Goal: Information Seeking & Learning: Learn about a topic

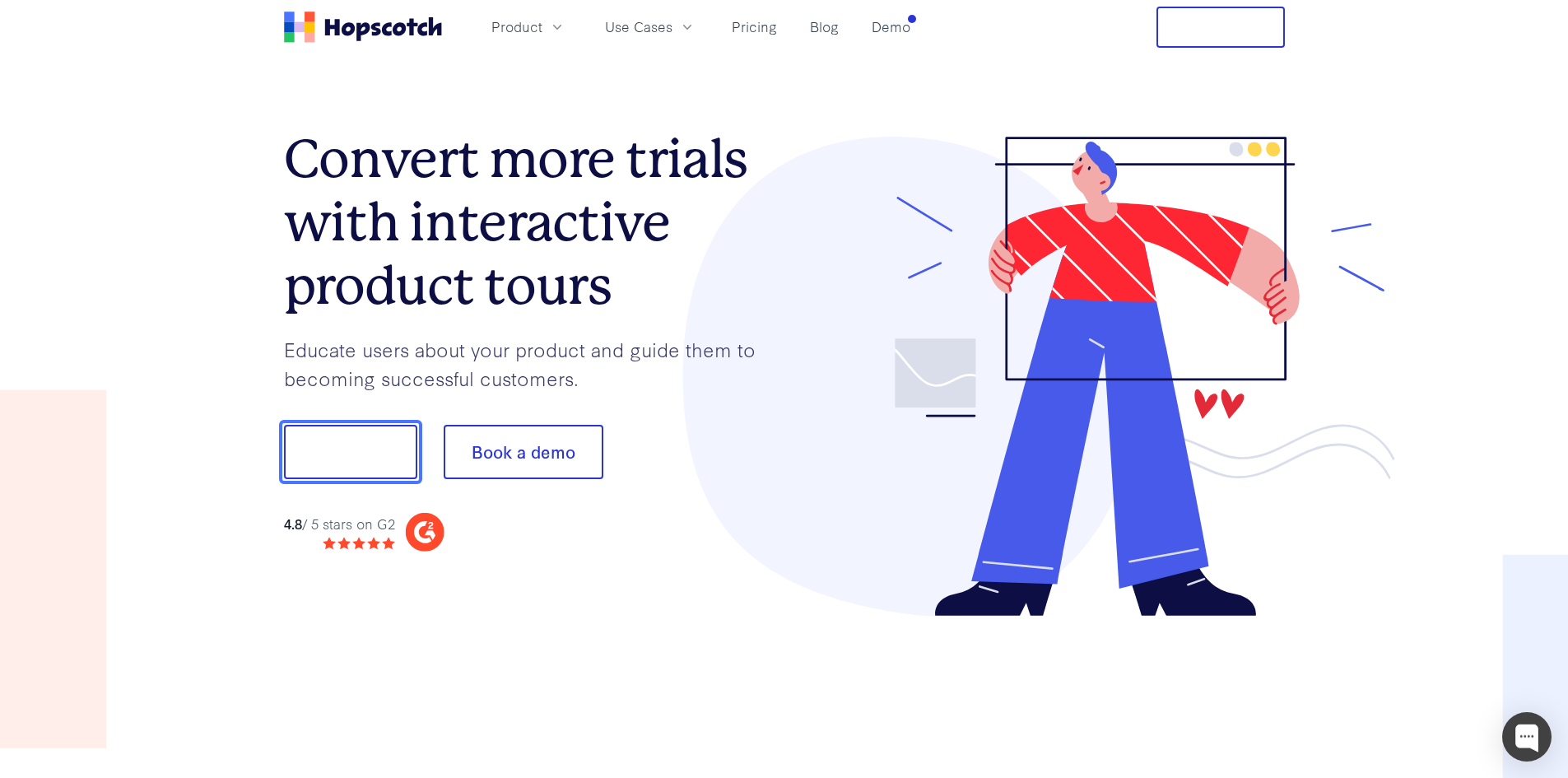
click at [341, 452] on button "Show me!" at bounding box center [350, 452] width 133 height 54
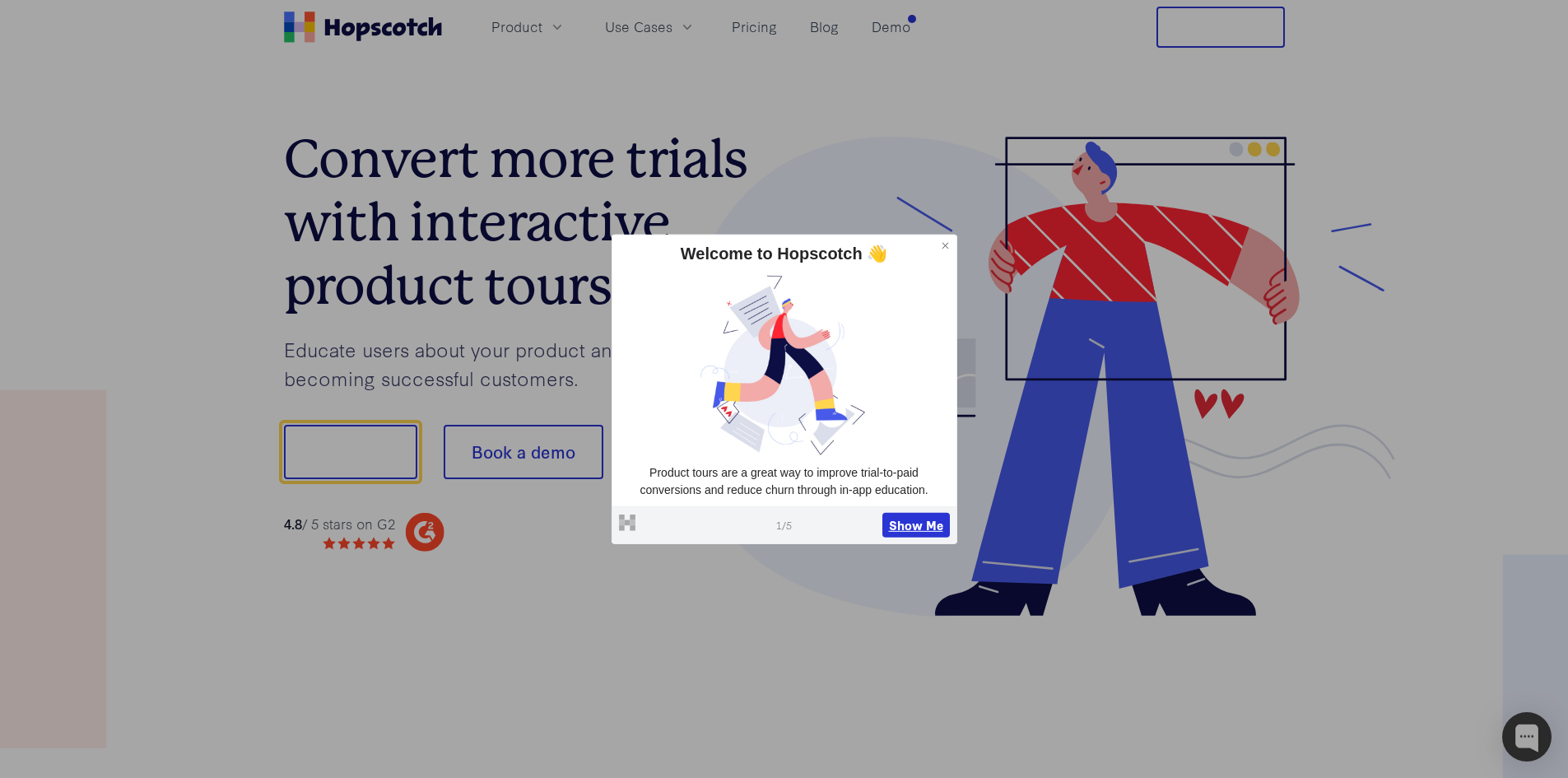
click at [905, 531] on button "Show Me" at bounding box center [916, 525] width 68 height 25
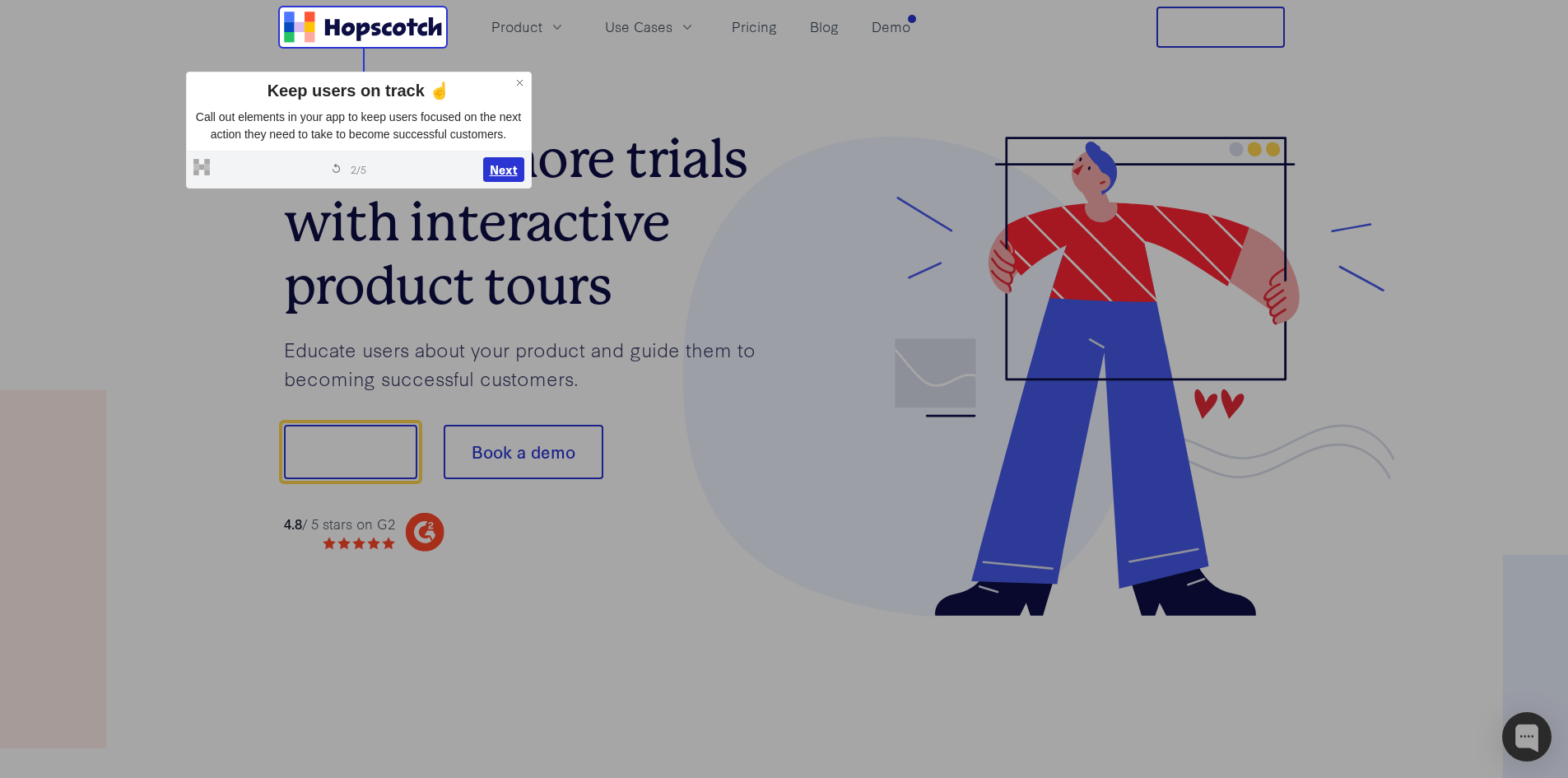
click at [503, 174] on button "Next" at bounding box center [504, 170] width 41 height 25
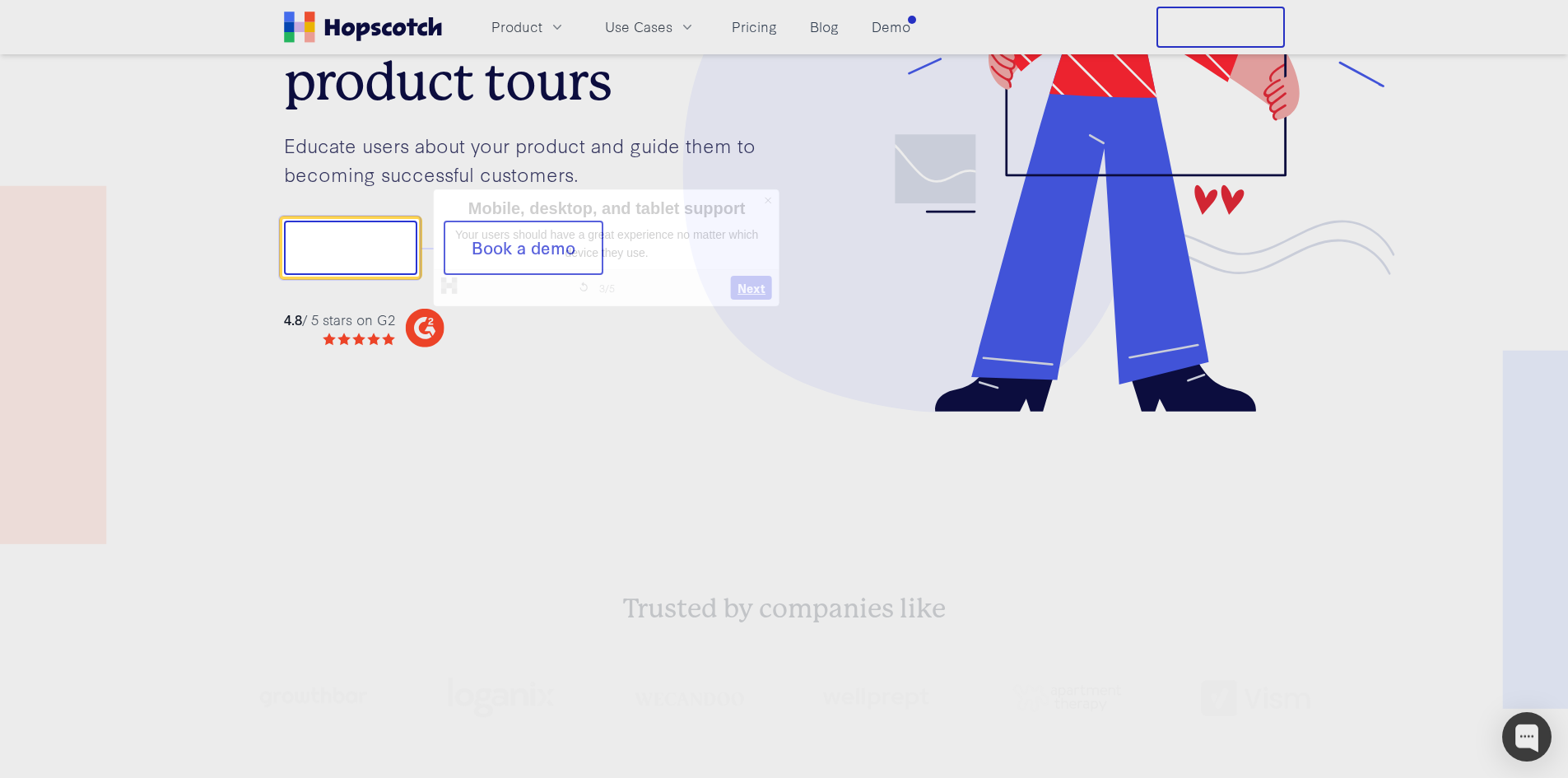
scroll to position [205, 0]
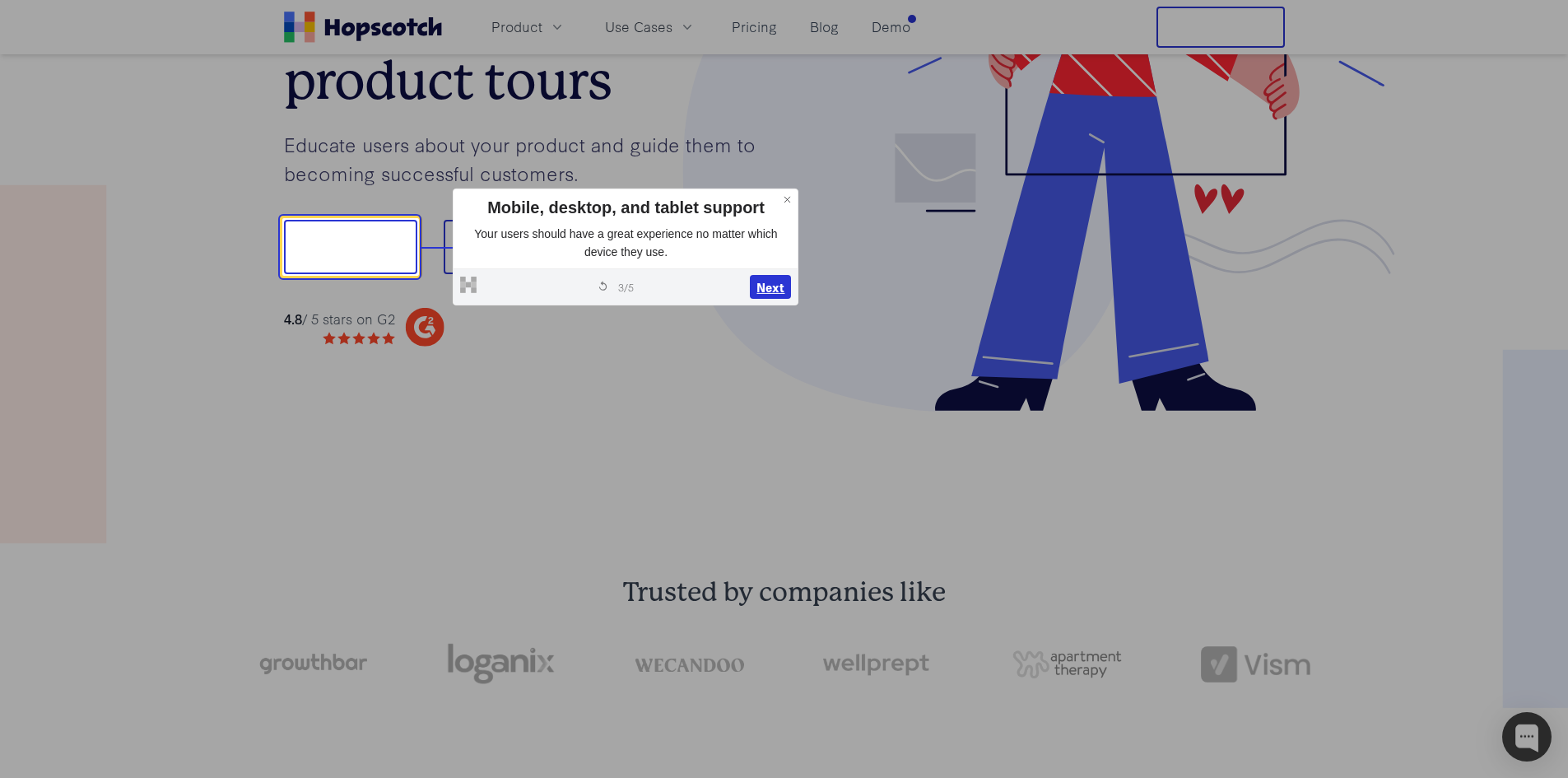
click at [771, 285] on button "Next" at bounding box center [770, 288] width 41 height 25
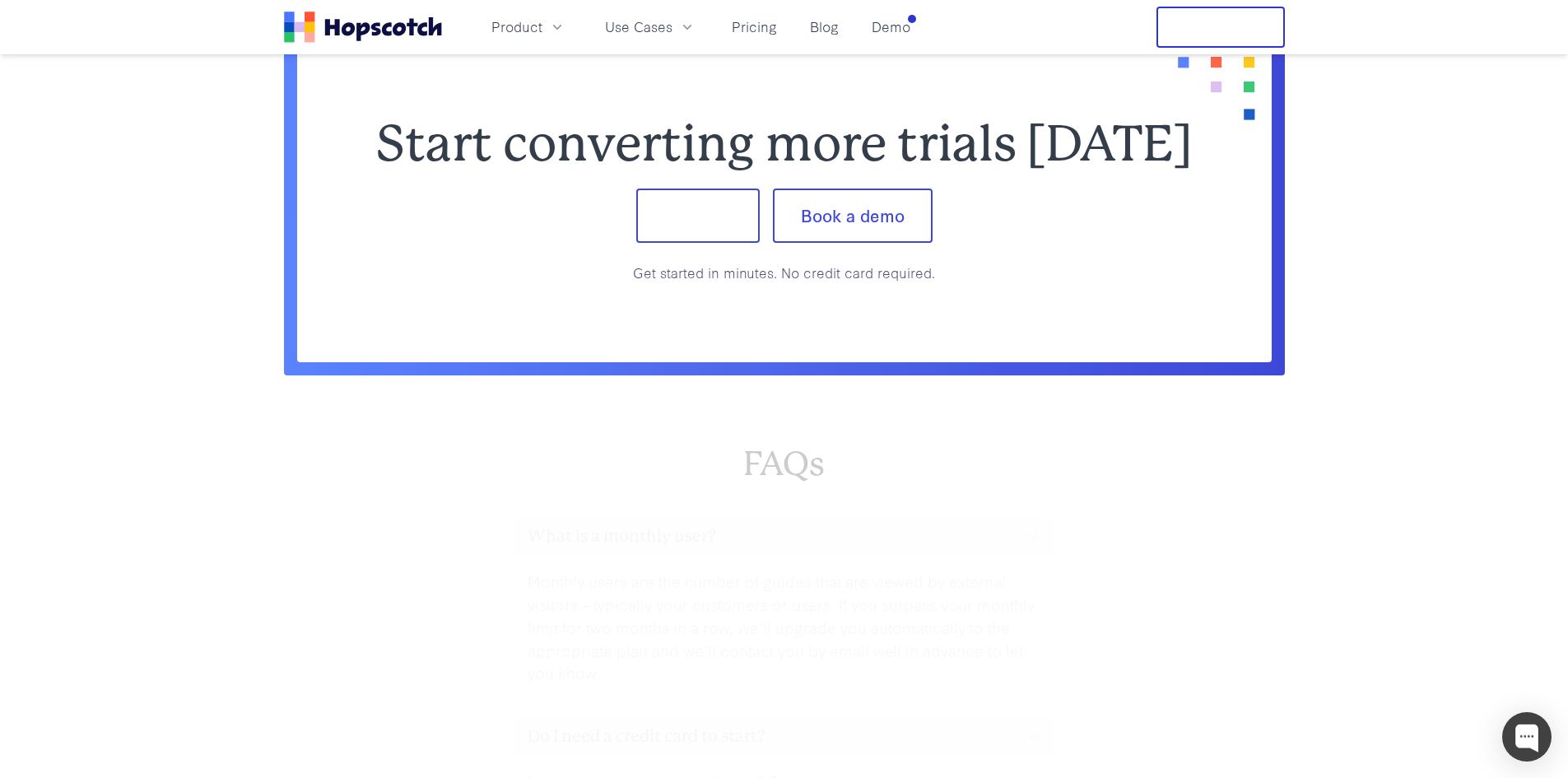
scroll to position [6940, 0]
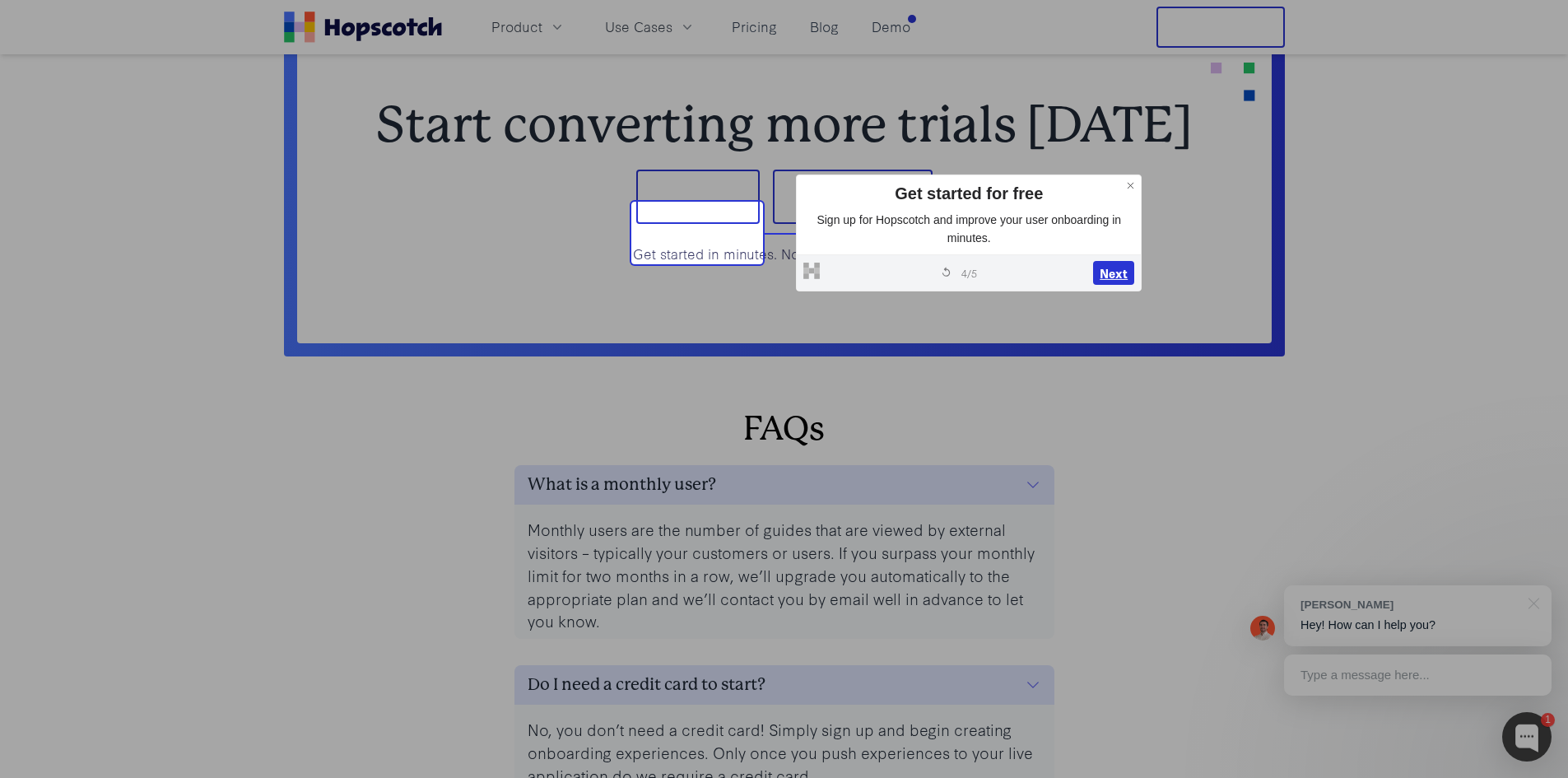
click at [1105, 276] on button "Next" at bounding box center [1114, 273] width 41 height 25
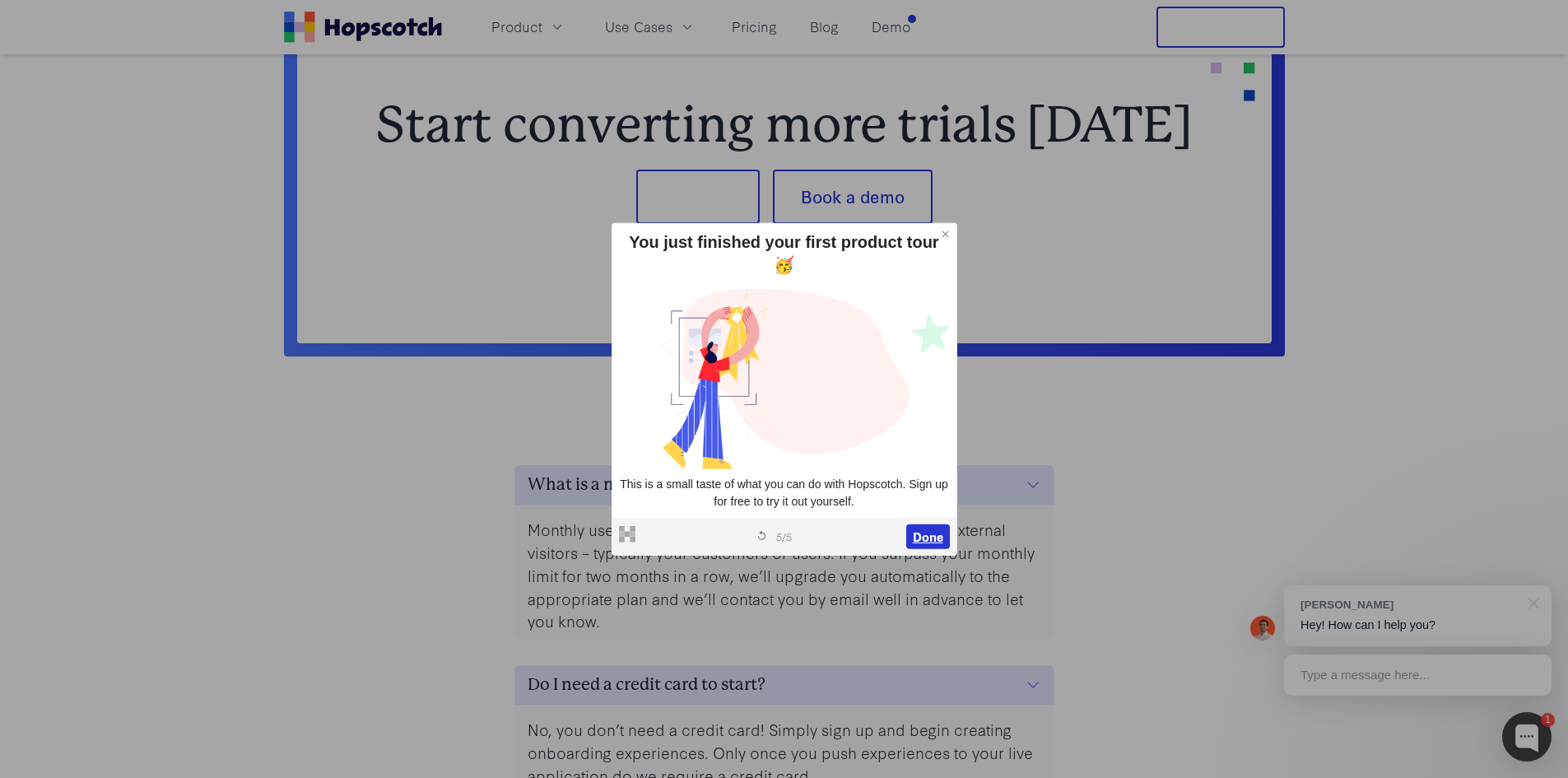
click at [923, 540] on button "Done" at bounding box center [927, 537] width 43 height 25
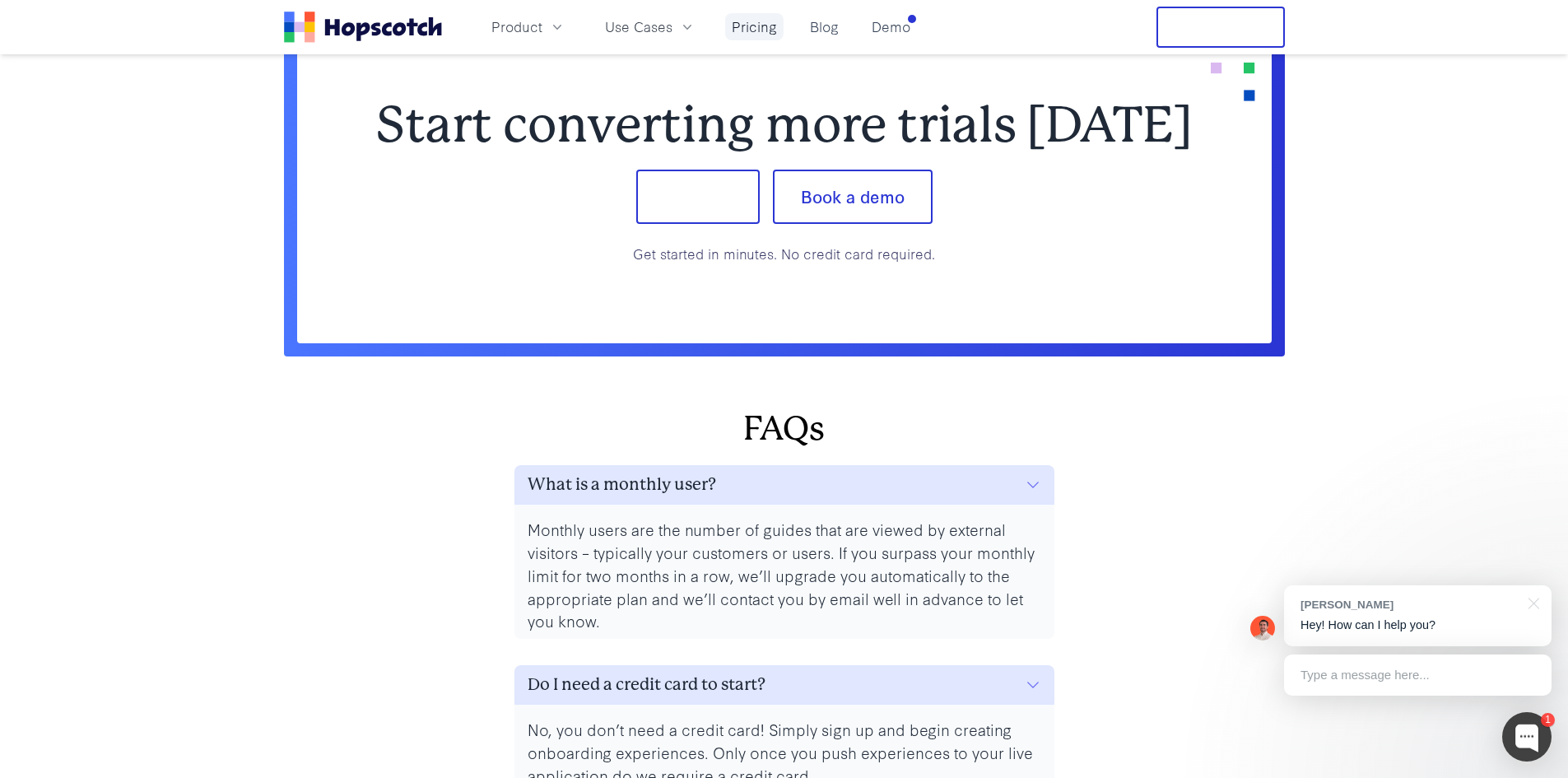
click at [749, 28] on link "Pricing" at bounding box center [755, 27] width 59 height 27
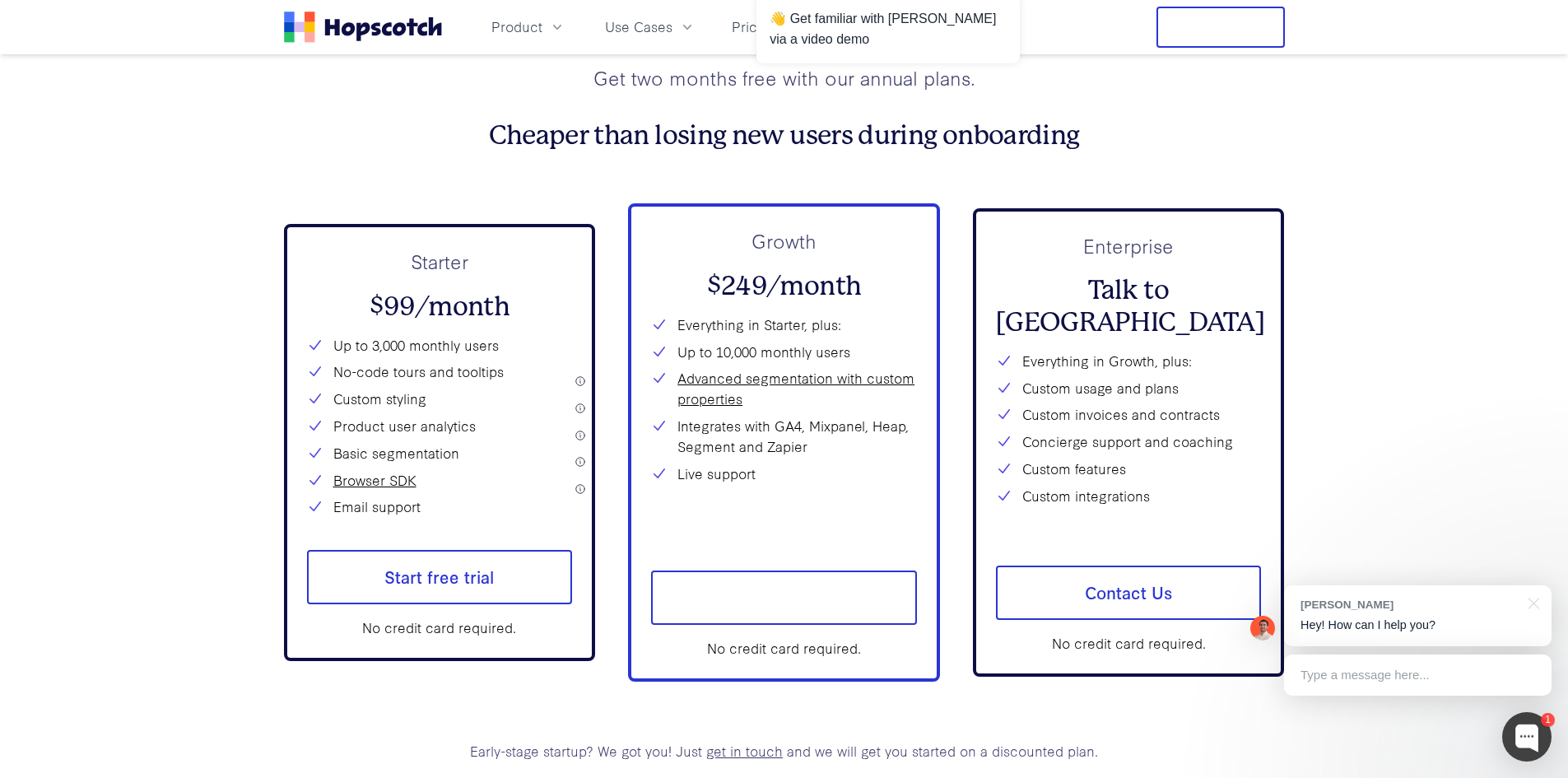
scroll to position [5930, 0]
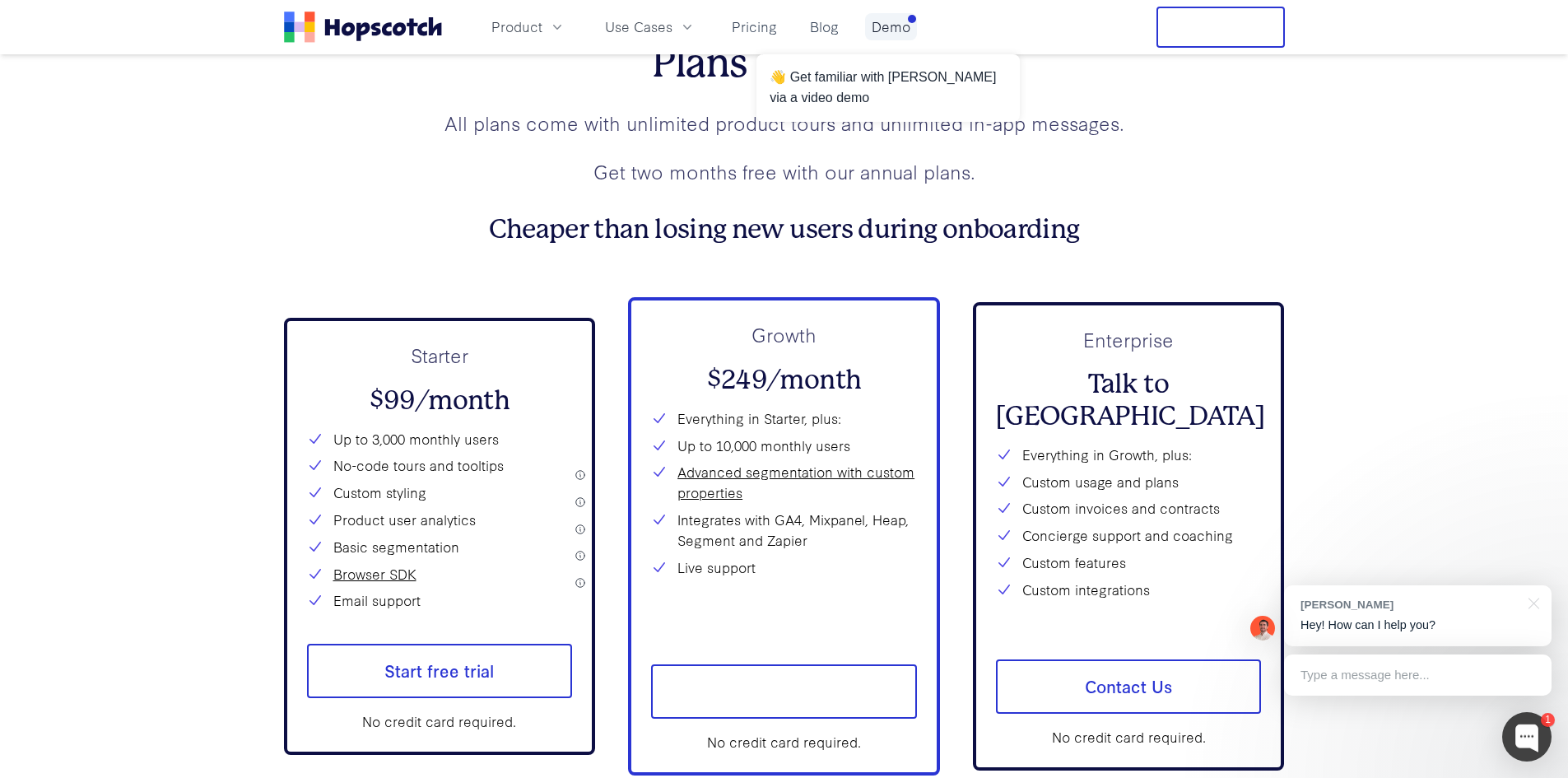
click at [890, 31] on link "Demo" at bounding box center [892, 27] width 52 height 27
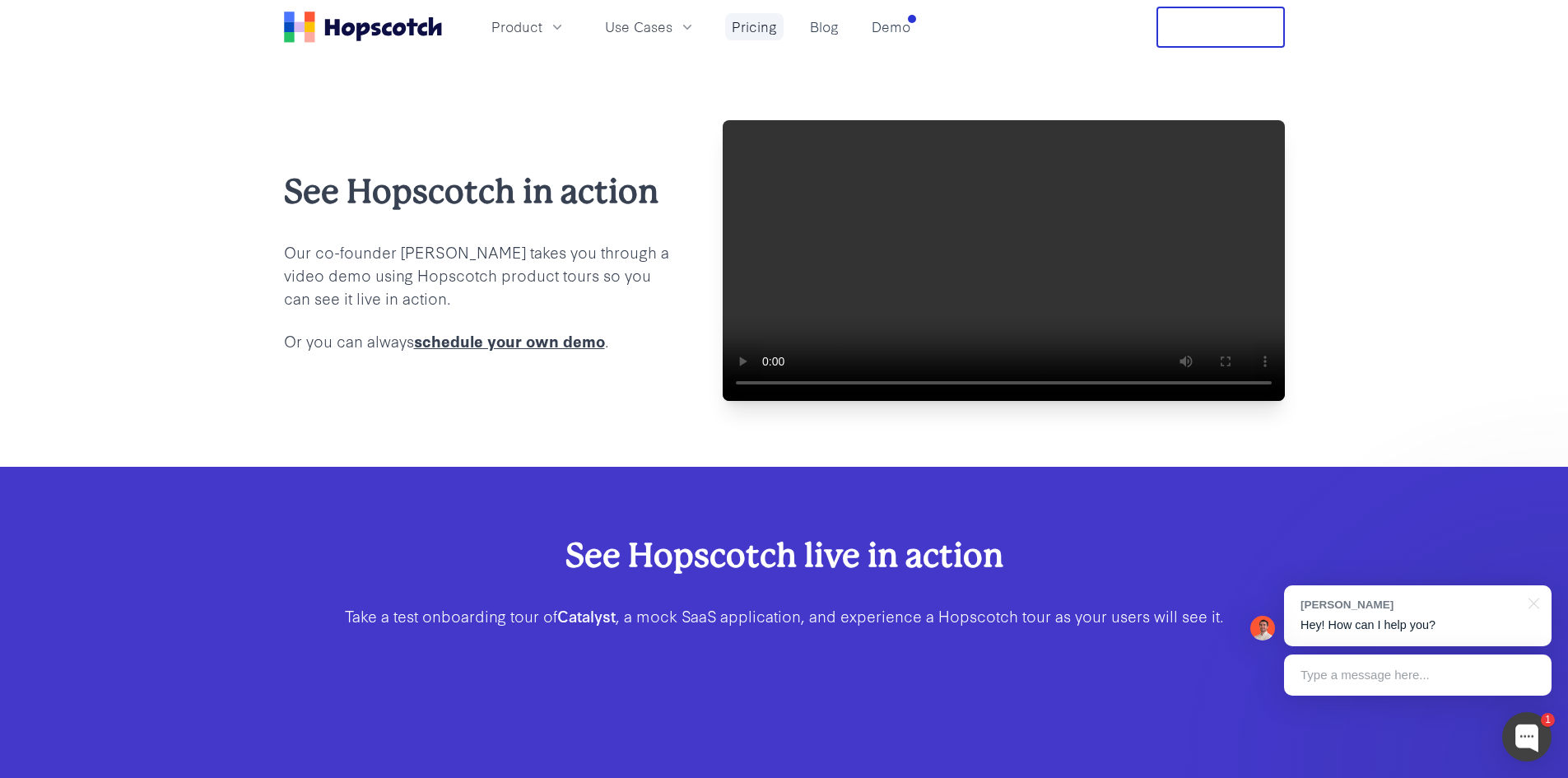
click at [754, 32] on link "Pricing" at bounding box center [755, 27] width 59 height 27
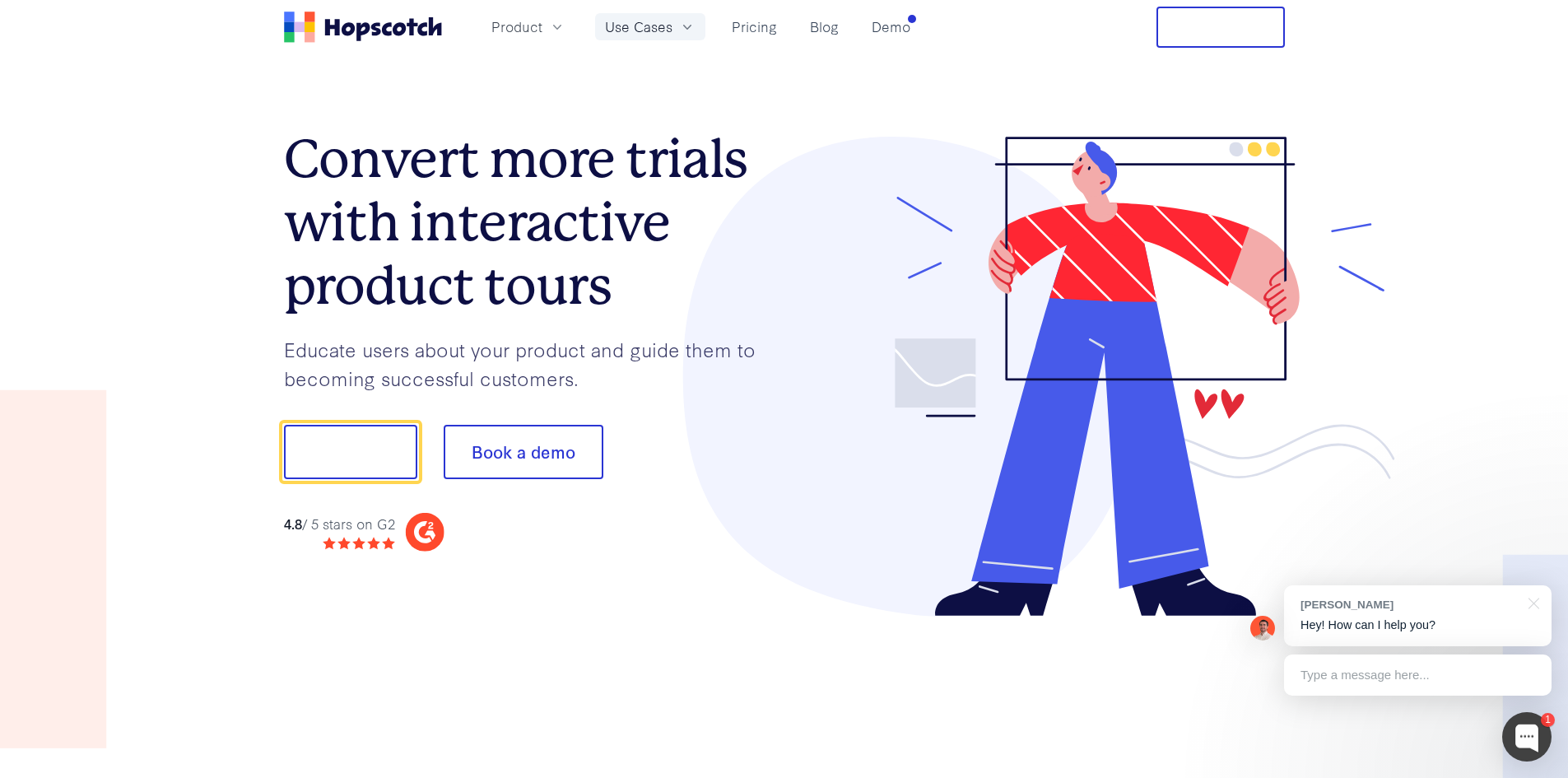
click at [637, 19] on span "Use Cases" at bounding box center [639, 26] width 68 height 20
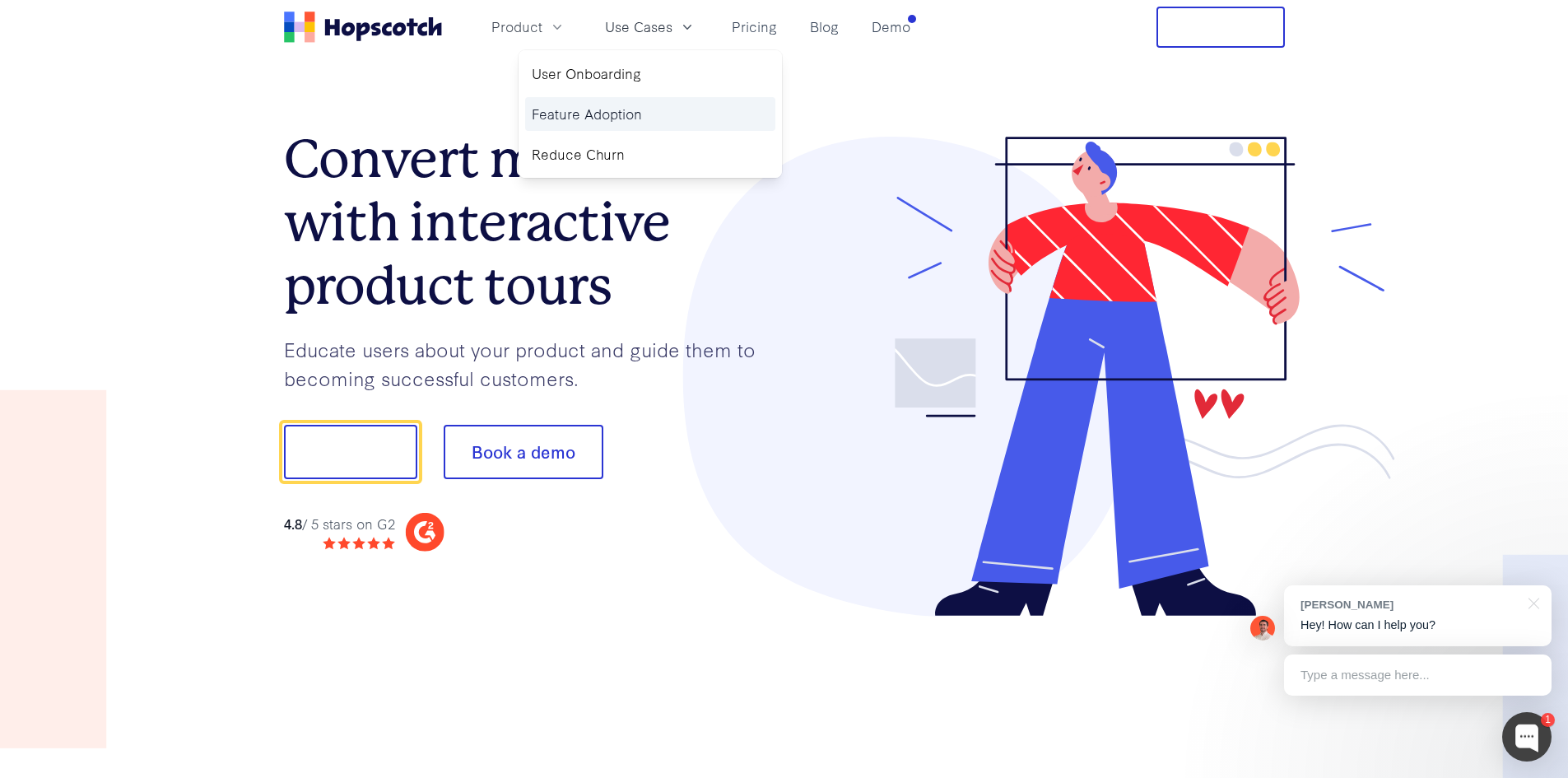
click at [645, 121] on link "Feature Adoption" at bounding box center [649, 114] width 250 height 34
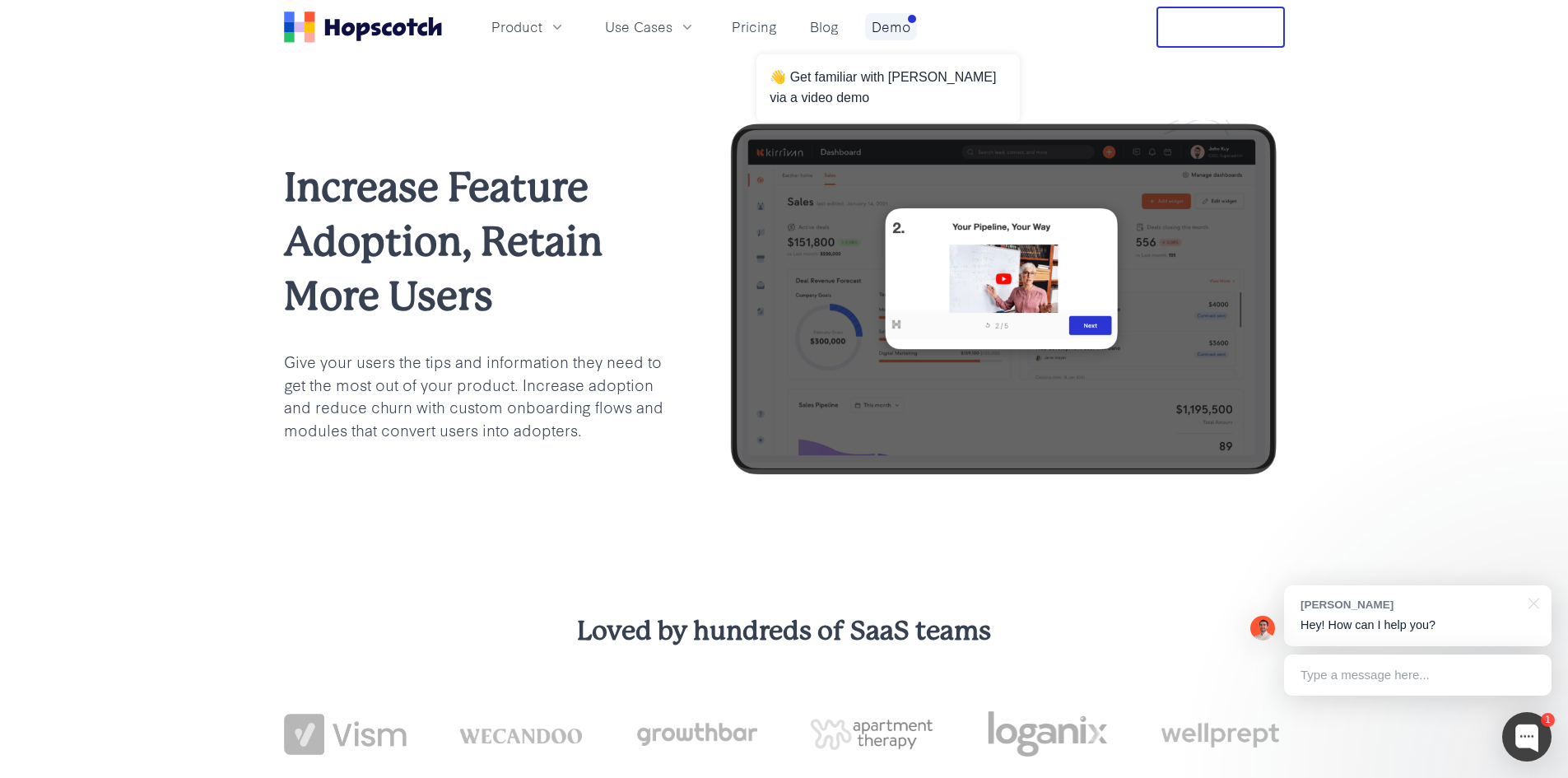
click at [875, 15] on link "Demo" at bounding box center [892, 27] width 52 height 27
